Goal: Information Seeking & Learning: Learn about a topic

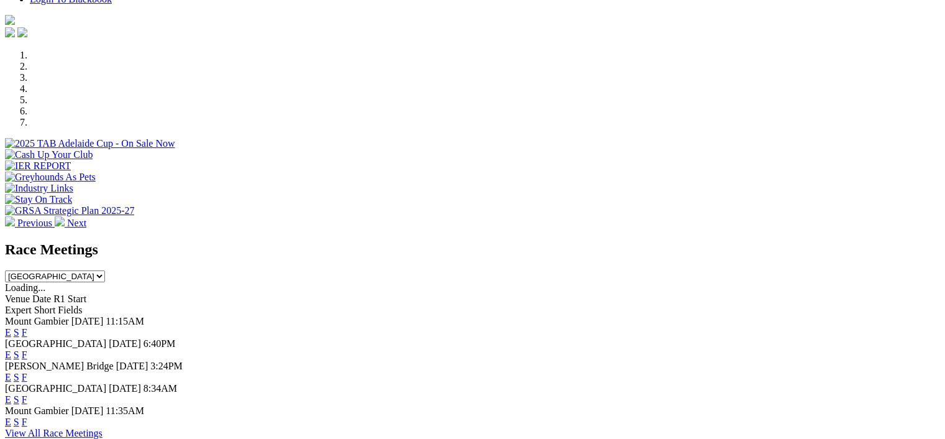
scroll to position [355, 0]
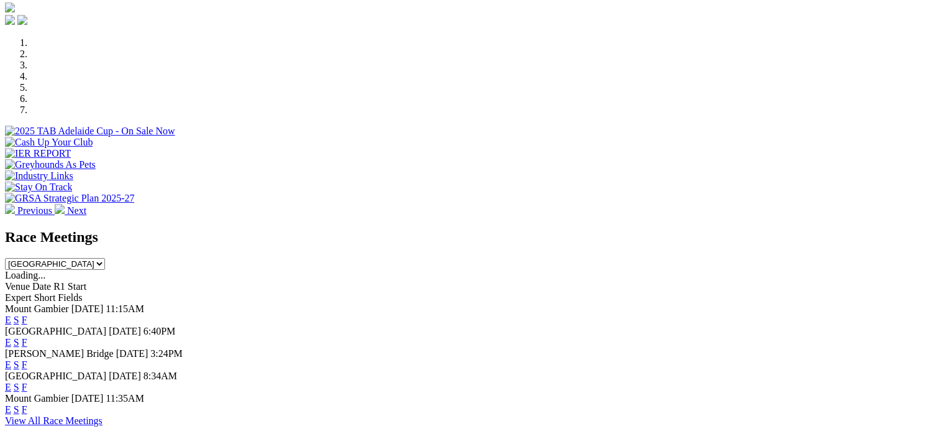
click at [27, 359] on link "F" at bounding box center [25, 364] width 6 height 11
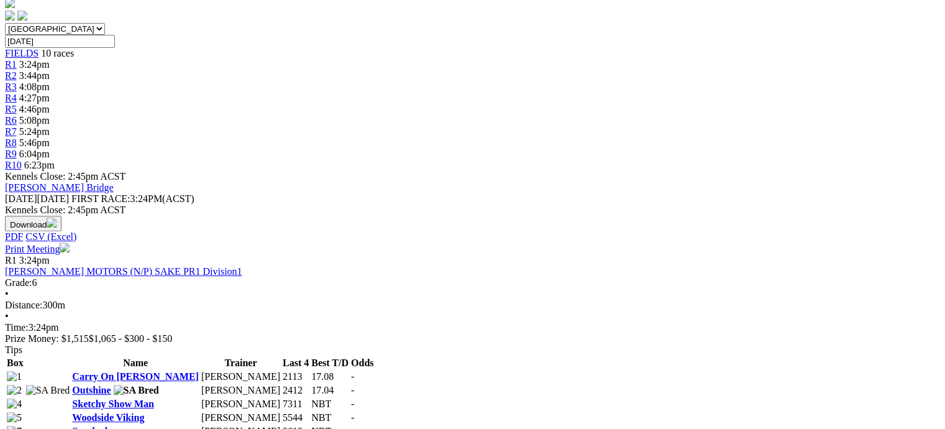
scroll to position [385, 0]
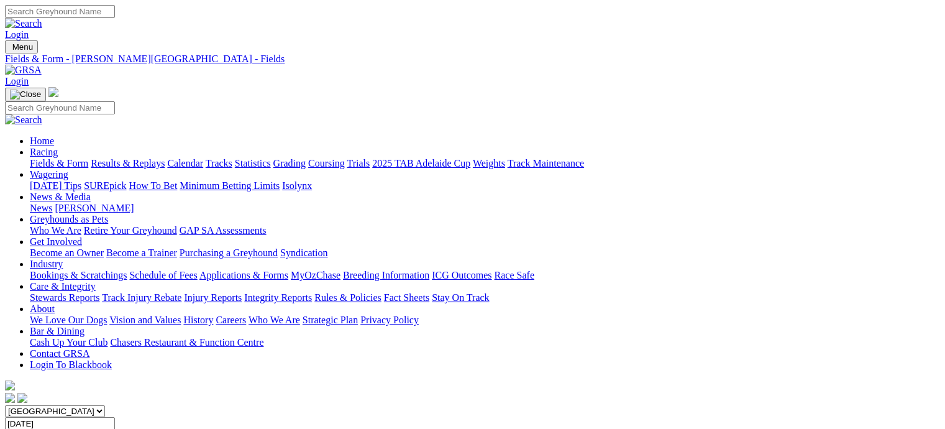
scroll to position [0, 0]
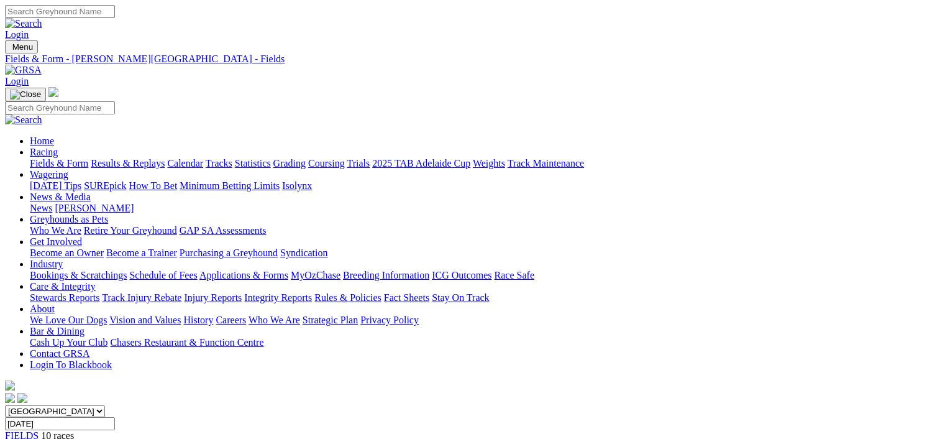
click at [108, 214] on link "Greyhounds as Pets" at bounding box center [69, 219] width 78 height 11
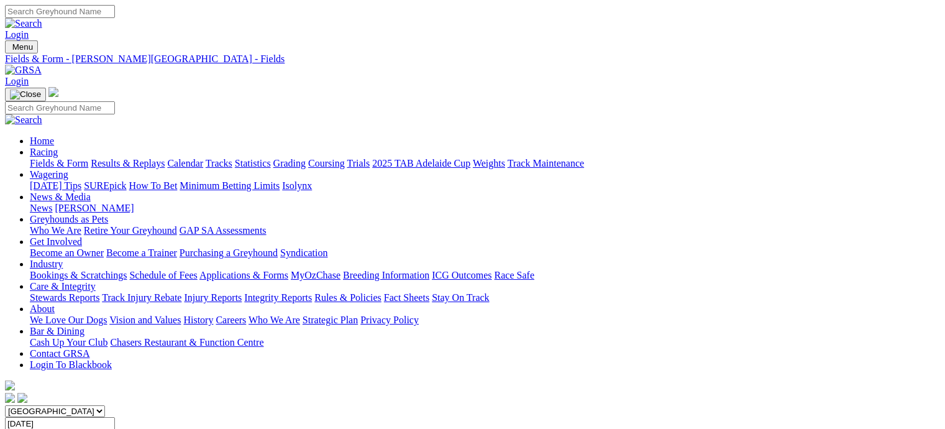
click at [108, 214] on link "Greyhounds as Pets" at bounding box center [69, 219] width 78 height 11
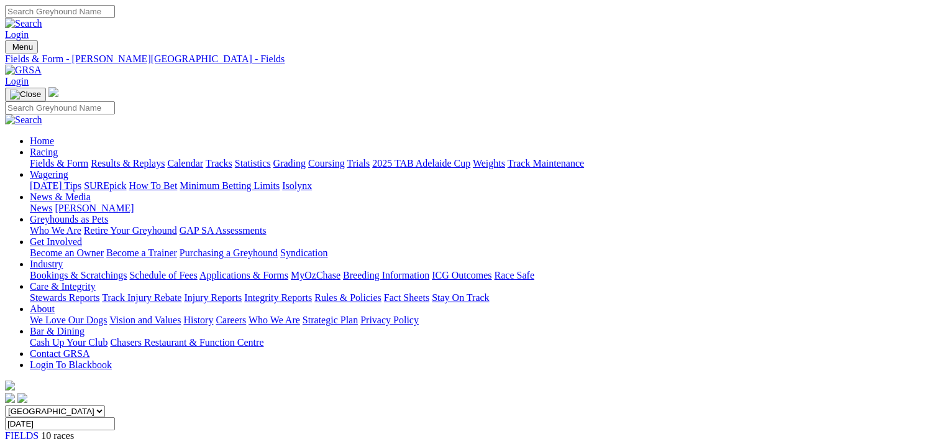
click at [134, 203] on link "[PERSON_NAME]" at bounding box center [94, 208] width 79 height 11
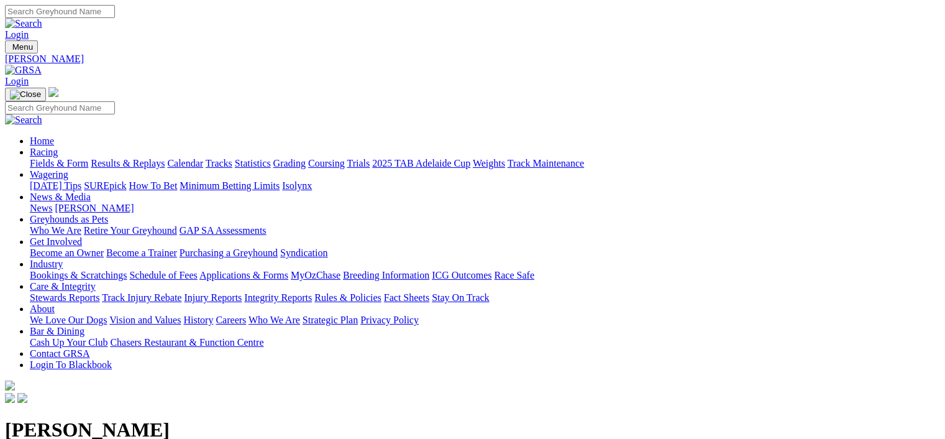
click at [82, 236] on link "Get Involved" at bounding box center [56, 241] width 52 height 11
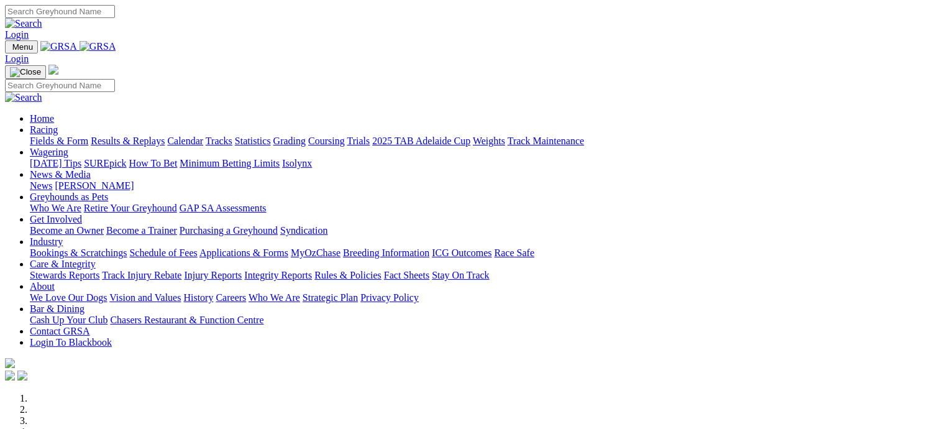
click at [370, 135] on link "Trials" at bounding box center [358, 140] width 23 height 11
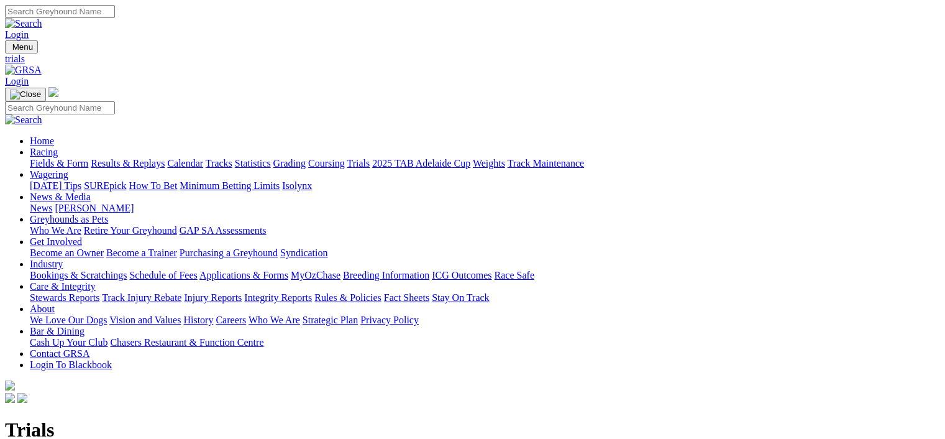
click at [327, 247] on link "Syndication" at bounding box center [303, 252] width 47 height 11
click at [58, 147] on link "Racing" at bounding box center [44, 152] width 28 height 11
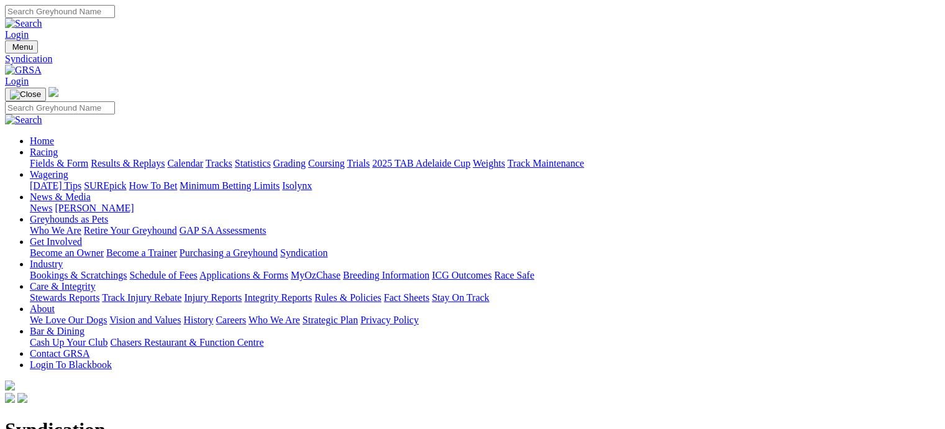
click at [58, 147] on link "Racing" at bounding box center [44, 152] width 28 height 11
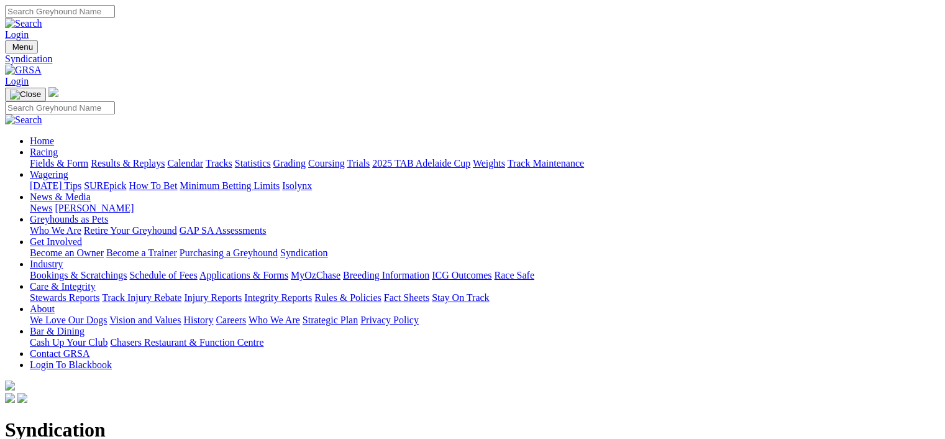
click at [58, 147] on link "Racing" at bounding box center [44, 152] width 28 height 11
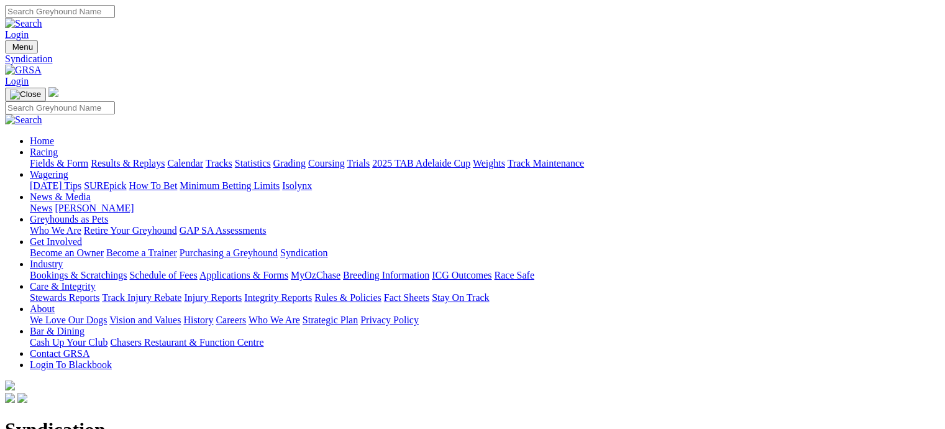
click at [203, 158] on link "Calendar" at bounding box center [185, 163] width 36 height 11
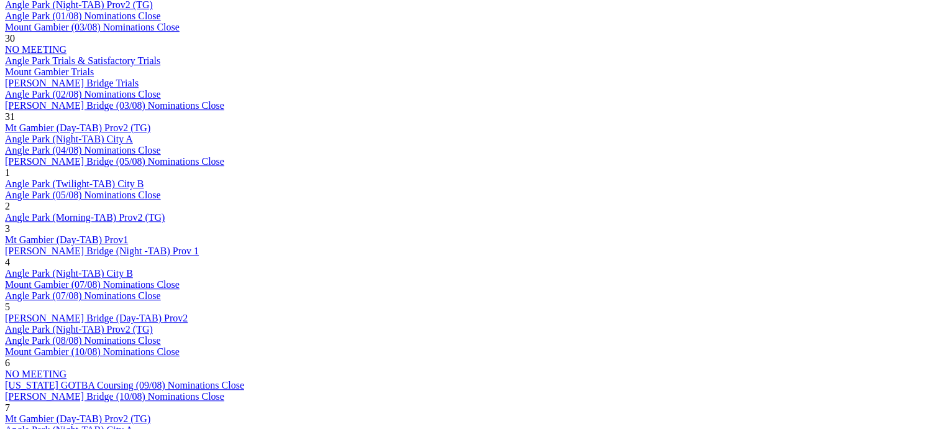
scroll to position [836, 0]
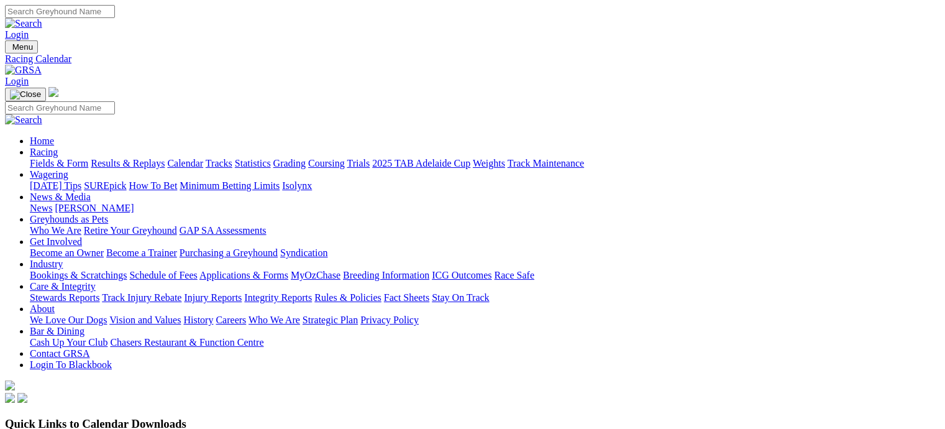
click at [42, 65] on img at bounding box center [23, 70] width 37 height 11
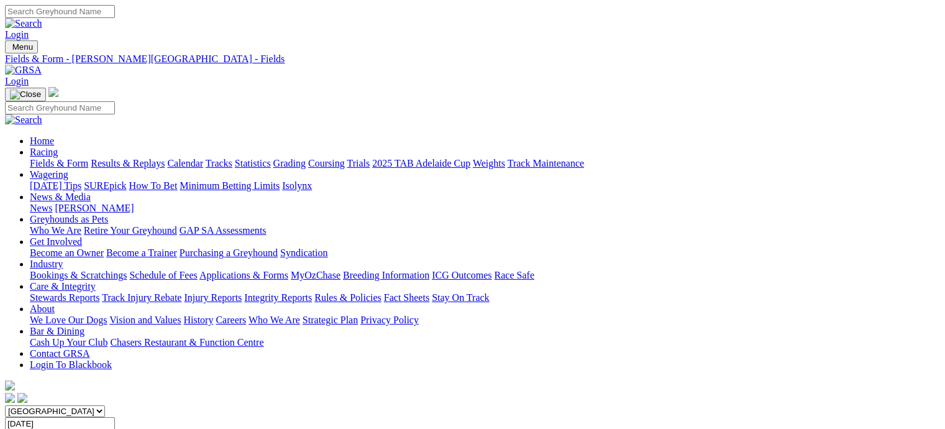
click at [108, 214] on link "Greyhounds as Pets" at bounding box center [69, 219] width 78 height 11
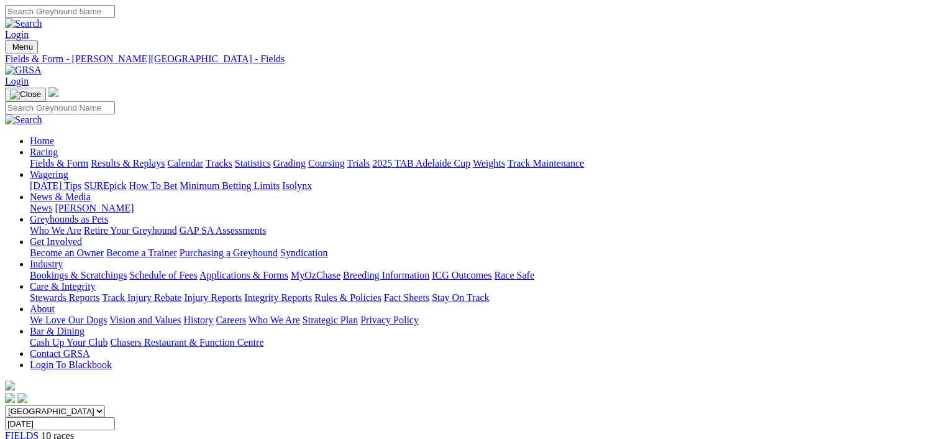
click at [267, 225] on link "GAP SA Assessments" at bounding box center [223, 230] width 87 height 11
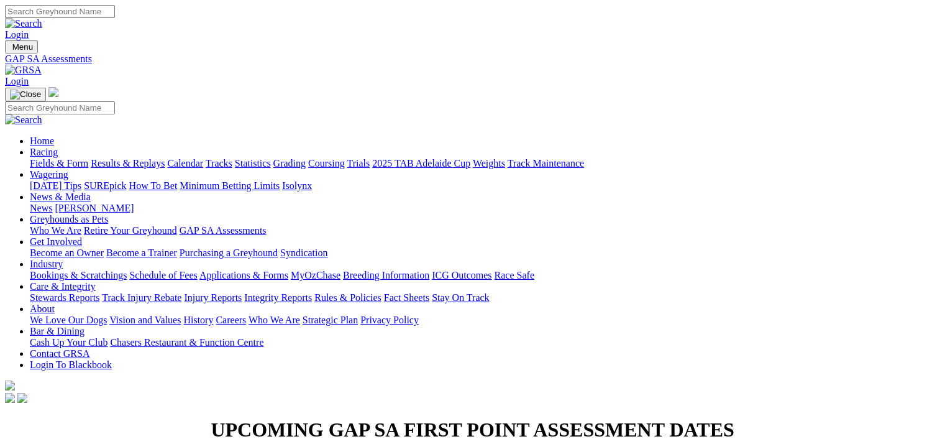
click at [81, 225] on link "Who We Are" at bounding box center [56, 230] width 52 height 11
